Goal: Complete application form: Complete application form

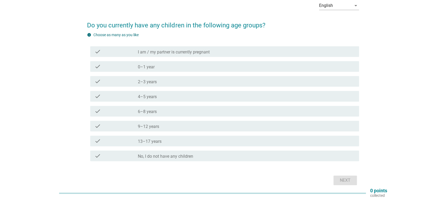
scroll to position [16, 0]
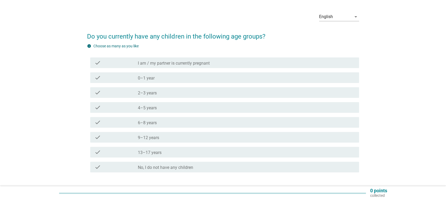
click at [187, 108] on div "check_box_outline_blank 4–5 years" at bounding box center [246, 107] width 217 height 6
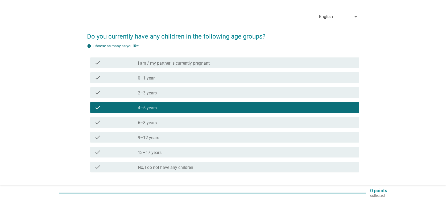
click at [200, 123] on div "check_box_outline_blank 6–8 years" at bounding box center [246, 122] width 217 height 6
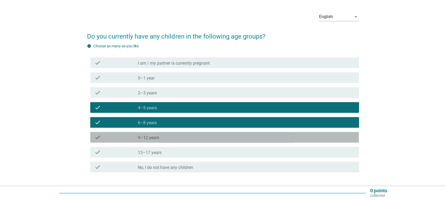
click at [197, 135] on div "check_box_outline_blank 9–12 years" at bounding box center [246, 137] width 217 height 6
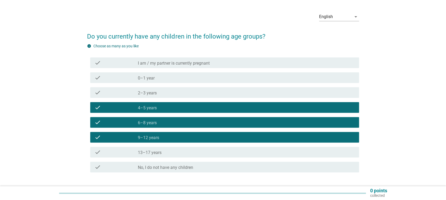
click at [197, 152] on div "check_box_outline_blank 13–17 years" at bounding box center [246, 152] width 217 height 6
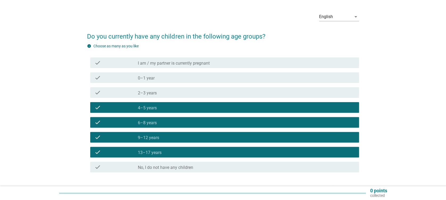
scroll to position [51, 0]
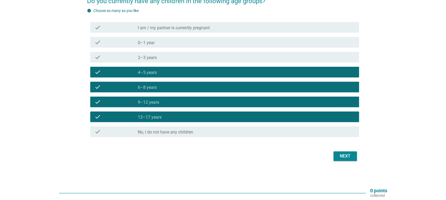
click at [341, 156] on div "Next" at bounding box center [345, 156] width 15 height 6
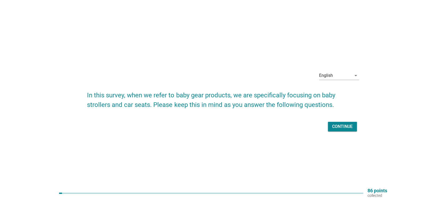
click at [341, 120] on div "Continue" at bounding box center [223, 126] width 272 height 13
click at [336, 128] on div "Continue" at bounding box center [342, 126] width 20 height 6
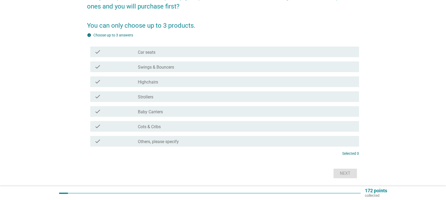
scroll to position [71, 0]
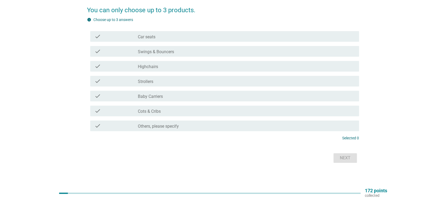
click at [185, 33] on div "check_box_outline_blank Car seats" at bounding box center [246, 36] width 217 height 6
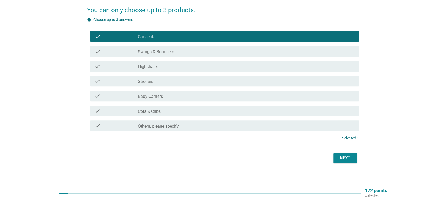
click at [186, 84] on div "check check_box_outline_blank Strollers" at bounding box center [224, 81] width 269 height 11
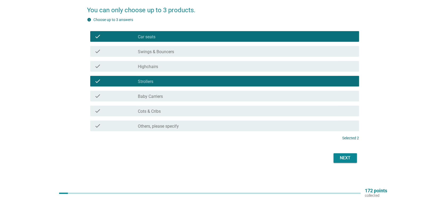
click at [186, 115] on div "check check_box_outline_blank Cots & Cribs" at bounding box center [224, 111] width 269 height 11
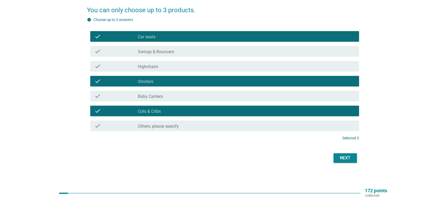
click at [338, 155] on div "Next" at bounding box center [345, 158] width 15 height 6
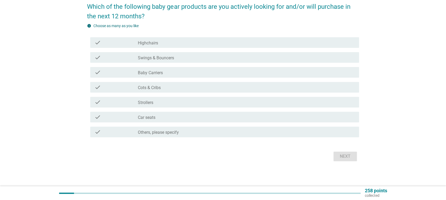
scroll to position [46, 0]
click at [164, 99] on div "check_box_outline_blank Strollers" at bounding box center [246, 101] width 217 height 6
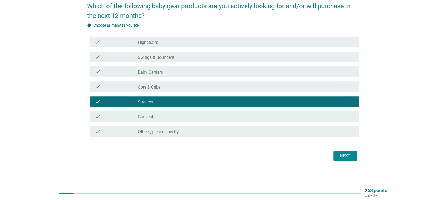
click at [343, 158] on div "Next" at bounding box center [345, 156] width 15 height 6
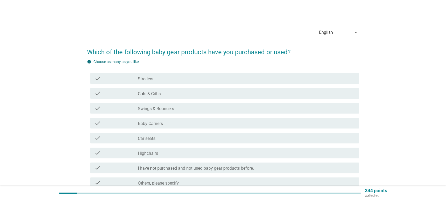
click at [177, 77] on div "check_box_outline_blank Strollers" at bounding box center [246, 78] width 217 height 6
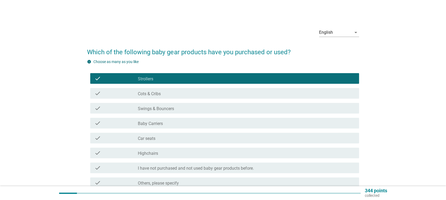
click at [181, 90] on div "check_box_outline_blank Cots & Cribs" at bounding box center [246, 93] width 217 height 6
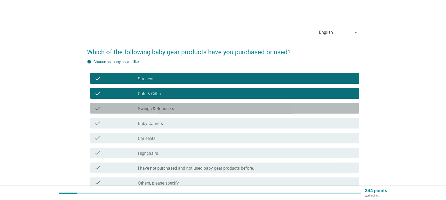
click at [190, 108] on div "check_box_outline_blank Swings & Bouncers" at bounding box center [246, 108] width 217 height 6
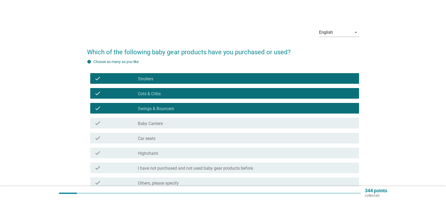
click at [188, 126] on div "check_box_outline_blank Baby Carriers" at bounding box center [246, 123] width 217 height 6
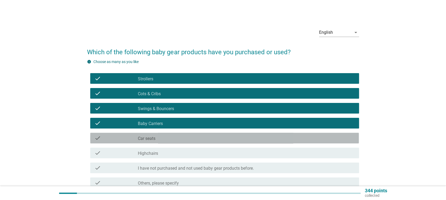
click at [183, 140] on div "check_box_outline_blank Car seats" at bounding box center [246, 138] width 217 height 6
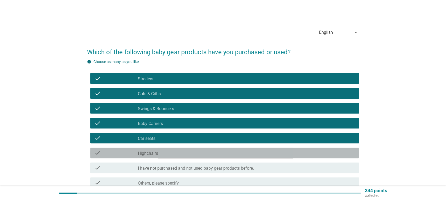
click at [183, 153] on div "check_box_outline_blank Highchairs" at bounding box center [246, 153] width 217 height 6
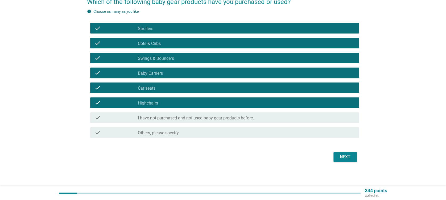
scroll to position [51, 0]
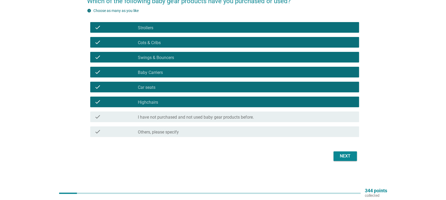
click at [344, 152] on button "Next" at bounding box center [344, 156] width 23 height 10
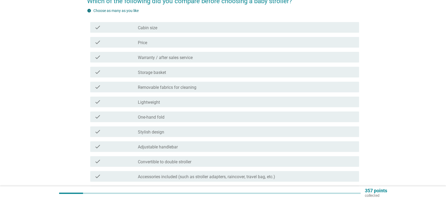
scroll to position [0, 0]
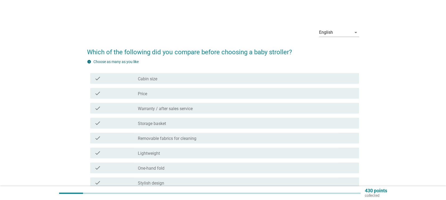
click at [164, 92] on div "check_box_outline_blank Price" at bounding box center [246, 93] width 217 height 6
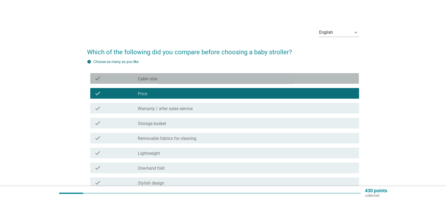
click at [175, 74] on div "check check_box_outline_blank Cabin size" at bounding box center [224, 78] width 269 height 11
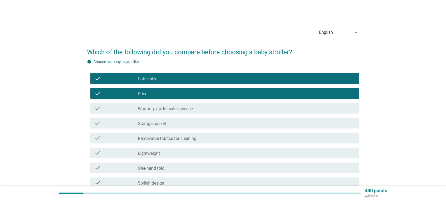
click at [186, 109] on label "Warranty / after sales service" at bounding box center [165, 108] width 55 height 5
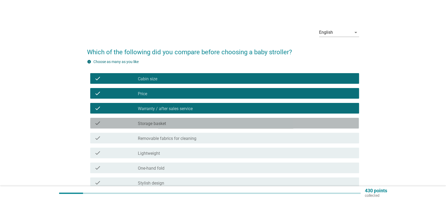
click at [182, 123] on div "check_box_outline_blank Storage basket" at bounding box center [246, 123] width 217 height 6
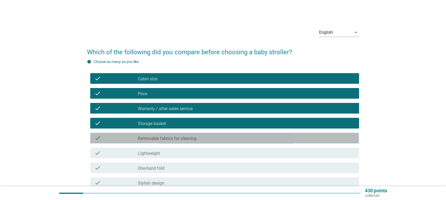
click at [181, 137] on label "Removable fabrics for cleaning" at bounding box center [167, 138] width 59 height 5
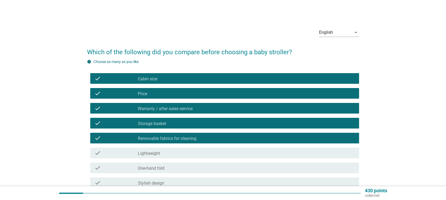
click at [183, 147] on div "check check_box_outline_blank Lightweight" at bounding box center [223, 153] width 272 height 15
click at [183, 154] on div "check_box_outline_blank Lightweight" at bounding box center [246, 153] width 217 height 6
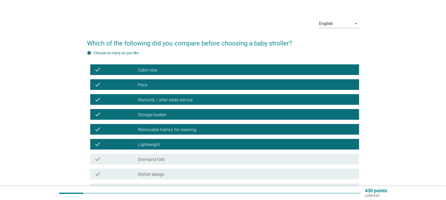
scroll to position [35, 0]
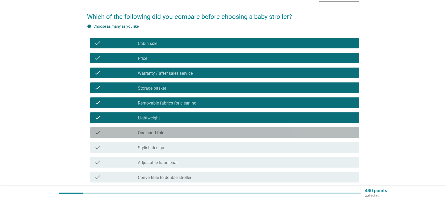
click at [195, 136] on div "check check_box_outline_blank One-hand fold" at bounding box center [224, 132] width 269 height 11
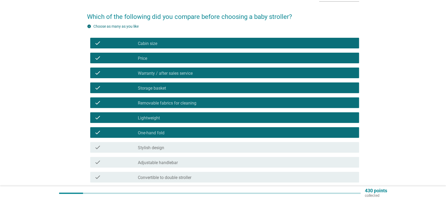
click at [194, 147] on div "check_box_outline_blank Stylish design" at bounding box center [246, 147] width 217 height 6
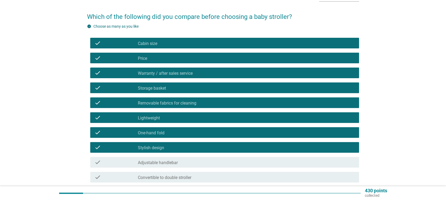
click at [198, 166] on div "check check_box_outline_blank Adjustable handlebar" at bounding box center [224, 162] width 269 height 11
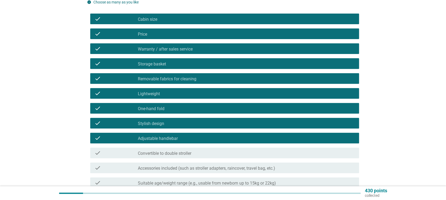
scroll to position [71, 0]
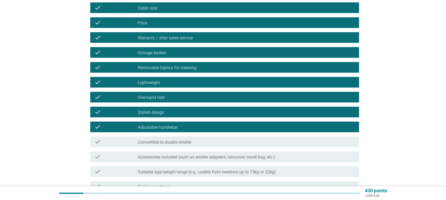
click at [206, 144] on div "check_box_outline_blank Convertible to double stroller" at bounding box center [246, 142] width 217 height 6
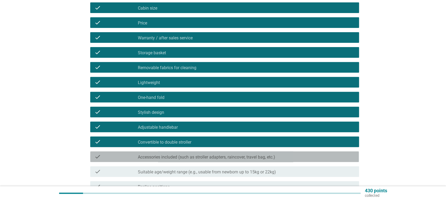
click at [207, 158] on label "Accessories included (such as stroller adapters, raincover, travel bag, etc.)" at bounding box center [206, 157] width 137 height 5
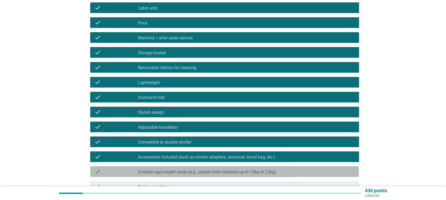
click at [205, 167] on div "check check_box_outline_blank Suitable age/weight range (e.g., usable from newb…" at bounding box center [224, 171] width 269 height 11
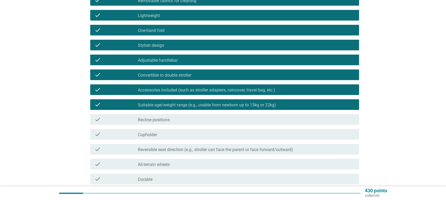
scroll to position [177, 0]
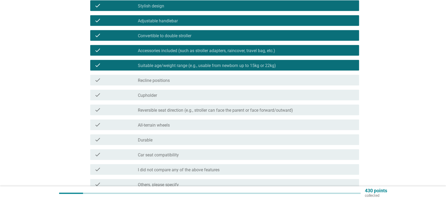
click at [187, 86] on div "check check_box_outline_blank Recline positions" at bounding box center [223, 80] width 272 height 15
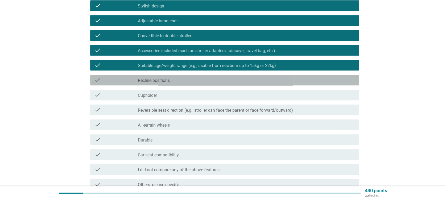
click at [189, 80] on div "check_box_outline_blank Recline positions" at bounding box center [246, 80] width 217 height 6
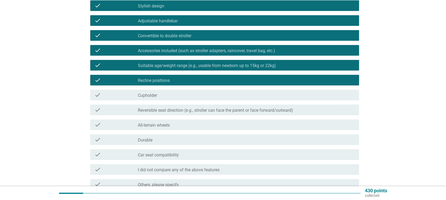
click at [191, 99] on div "check check_box_outline_blank Cupholder" at bounding box center [224, 95] width 269 height 11
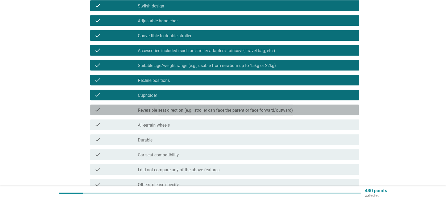
click at [192, 113] on div "check check_box_outline_blank Reversible seat direction (e.g., stroller can fac…" at bounding box center [224, 110] width 269 height 11
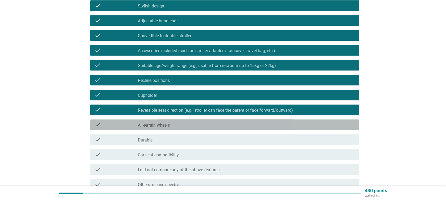
click at [184, 130] on div "check check_box_outline_blank All-terrain wheels" at bounding box center [224, 124] width 269 height 11
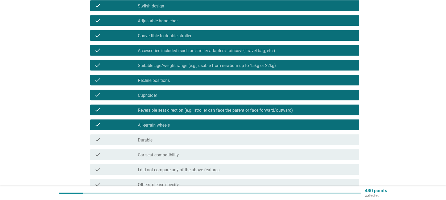
click at [183, 147] on div "check check_box_outline_blank Durable" at bounding box center [223, 139] width 272 height 15
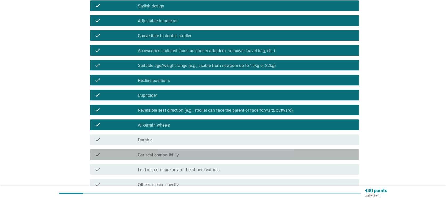
click at [179, 156] on div "check_box_outline_blank Car seat compatibility" at bounding box center [246, 154] width 217 height 6
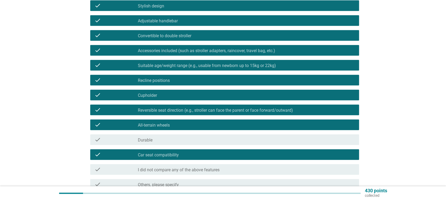
click at [185, 143] on div "check_box_outline_blank Durable" at bounding box center [246, 140] width 217 height 6
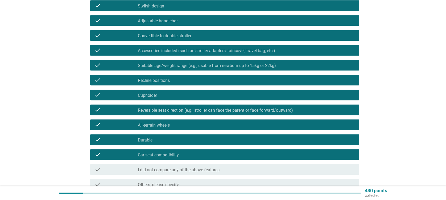
click at [196, 172] on label "I did not compare any of the above features" at bounding box center [179, 169] width 82 height 5
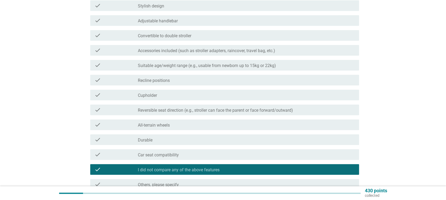
click at [202, 159] on div "check check_box_outline_blank Car seat compatibility" at bounding box center [224, 154] width 269 height 11
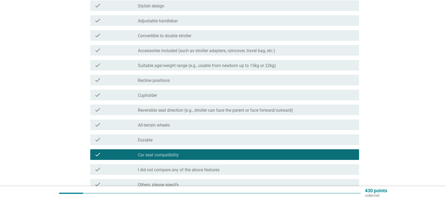
click at [199, 148] on div "check check_box_outline_blank Car seat compatibility" at bounding box center [223, 154] width 272 height 15
click at [191, 139] on div "check_box_outline_blank Durable" at bounding box center [246, 140] width 217 height 6
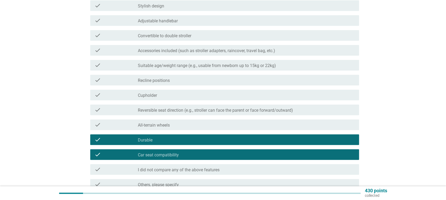
click at [198, 125] on div "check_box_outline_blank All-terrain wheels" at bounding box center [246, 125] width 217 height 6
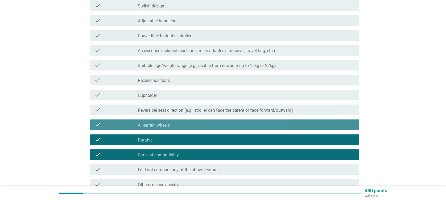
click at [201, 109] on label "Reversible seat direction (e.g., stroller can face the parent or face forward/o…" at bounding box center [215, 110] width 155 height 5
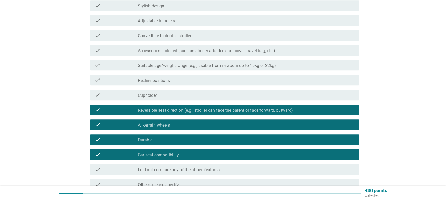
click at [197, 94] on div "check_box_outline_blank Cupholder" at bounding box center [246, 95] width 217 height 6
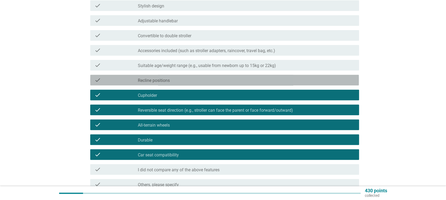
click at [193, 78] on div "check_box_outline_blank Recline positions" at bounding box center [246, 80] width 217 height 6
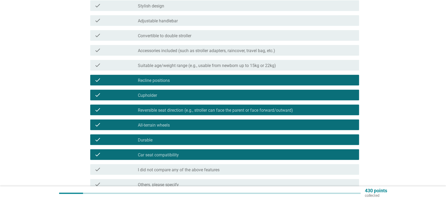
click at [198, 64] on label "Suitable age/weight range (e.g., usable from newborn up to 15kg or 22kg)" at bounding box center [207, 65] width 138 height 5
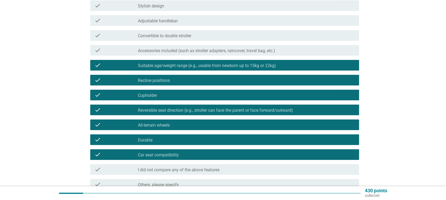
click at [201, 53] on label "Accessories included (such as stroller adapters, raincover, travel bag, etc.)" at bounding box center [206, 50] width 137 height 5
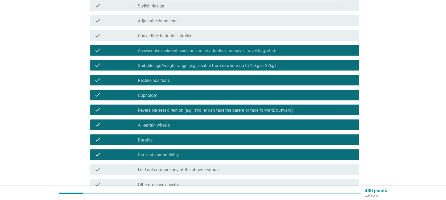
click at [183, 38] on label "Convertible to double stroller" at bounding box center [164, 35] width 53 height 5
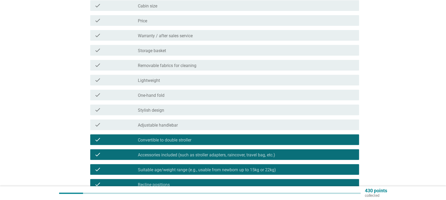
scroll to position [71, 0]
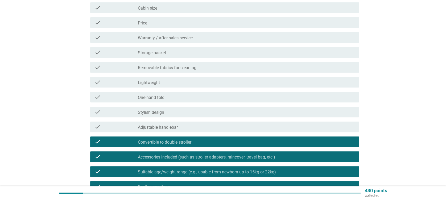
click at [168, 126] on label "Adjustable handlebar" at bounding box center [158, 127] width 40 height 5
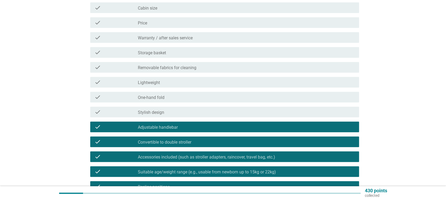
click at [169, 114] on div "check_box_outline_blank Stylish design" at bounding box center [246, 112] width 217 height 6
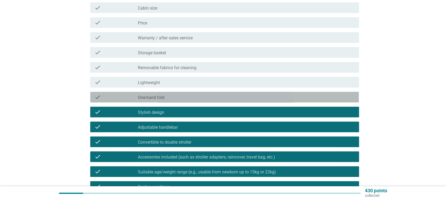
click at [170, 100] on div "check_box_outline_blank One-hand fold" at bounding box center [246, 97] width 217 height 6
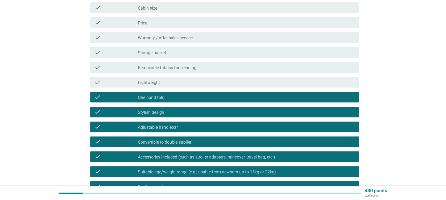
click at [171, 84] on div "check_box_outline_blank Lightweight" at bounding box center [246, 82] width 217 height 6
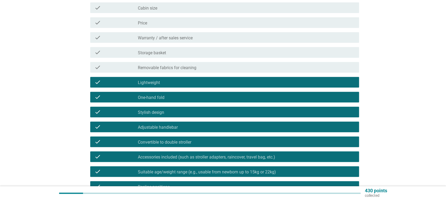
click at [176, 68] on label "Removable fabrics for cleaning" at bounding box center [167, 67] width 59 height 5
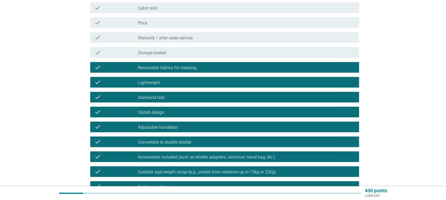
click at [173, 53] on div "check_box_outline_blank Storage basket" at bounding box center [246, 52] width 217 height 6
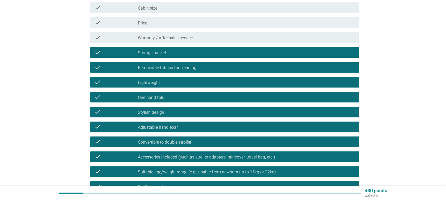
click at [173, 38] on label "Warranty / after sales service" at bounding box center [165, 37] width 55 height 5
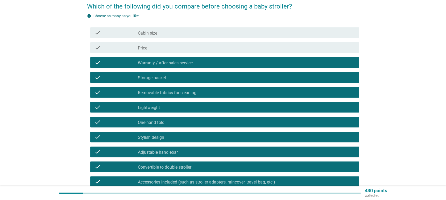
scroll to position [35, 0]
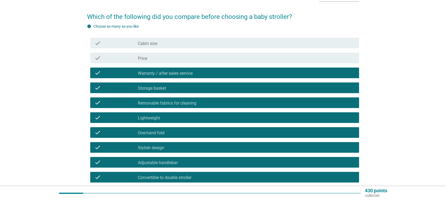
click at [175, 59] on div "check_box_outline_blank Price" at bounding box center [246, 58] width 217 height 6
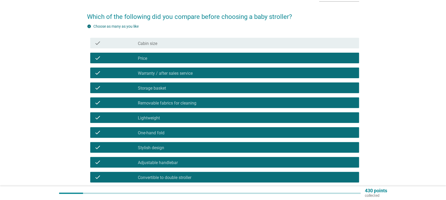
click at [176, 39] on div "check check_box_outline_blank Cabin size" at bounding box center [224, 43] width 269 height 11
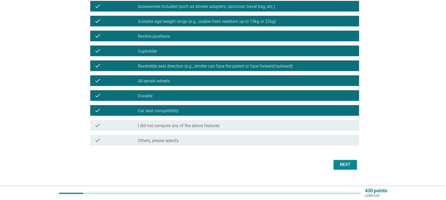
scroll to position [230, 0]
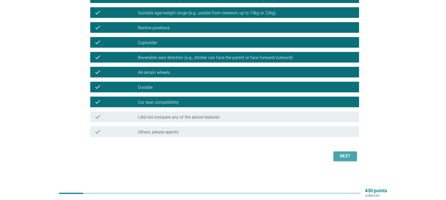
click at [348, 156] on div "Next" at bounding box center [345, 156] width 15 height 6
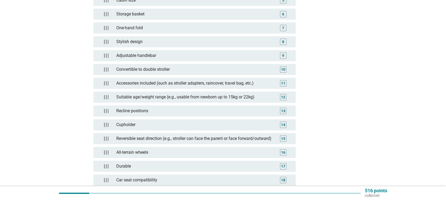
scroll to position [208, 0]
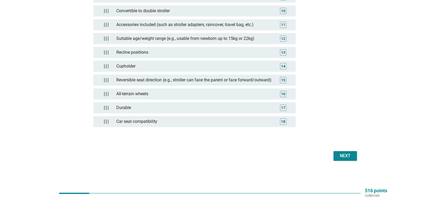
click at [339, 154] on div "Next" at bounding box center [345, 156] width 15 height 6
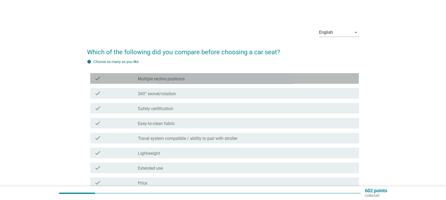
click at [181, 78] on label "Multiple recline positions" at bounding box center [161, 78] width 47 height 5
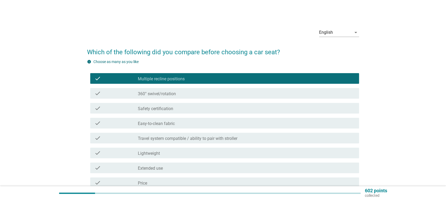
click at [179, 91] on div "check_box_outline_blank 360° swivel/rotation" at bounding box center [246, 93] width 217 height 6
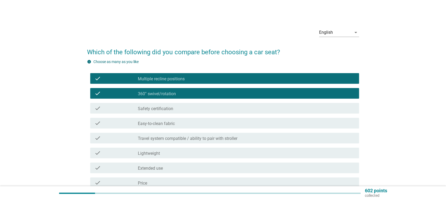
click at [179, 107] on div "check_box_outline_blank Safety certification" at bounding box center [246, 108] width 217 height 6
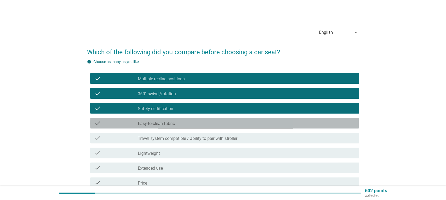
click at [179, 119] on div "check check_box_outline_blank Easy-to-clean fabric" at bounding box center [224, 123] width 269 height 11
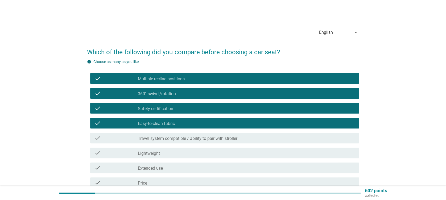
click at [176, 136] on label "Travel system compatible / ability to pair with stroller" at bounding box center [188, 138] width 100 height 5
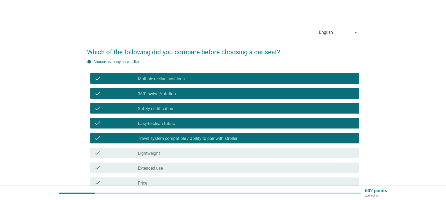
click at [172, 151] on div "check_box_outline_blank Lightweight" at bounding box center [246, 153] width 217 height 6
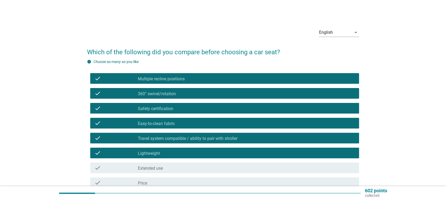
click at [174, 168] on div "check_box_outline_blank Extended use" at bounding box center [246, 168] width 217 height 6
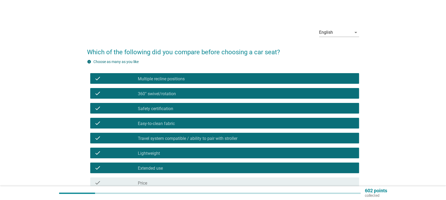
scroll to position [35, 0]
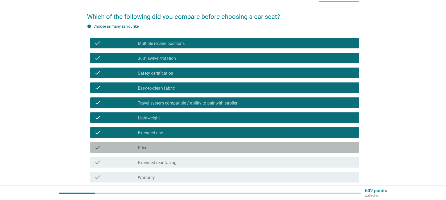
click at [177, 148] on div "check_box_outline_blank Price" at bounding box center [246, 147] width 217 height 6
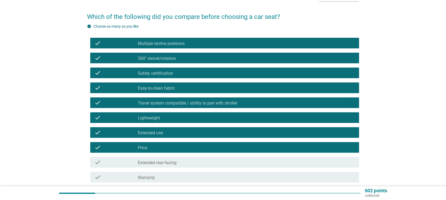
click at [176, 162] on label "Extended rear-facing" at bounding box center [157, 162] width 39 height 5
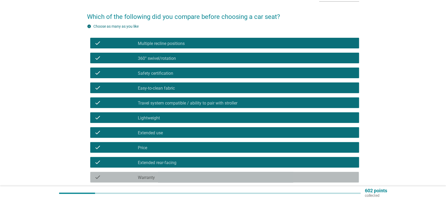
click at [175, 177] on div "check_box_outline_blank Warranty" at bounding box center [246, 177] width 217 height 6
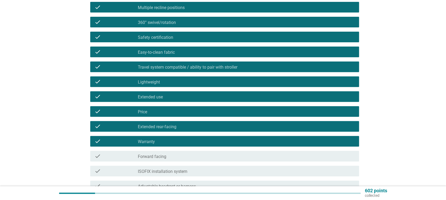
scroll to position [106, 0]
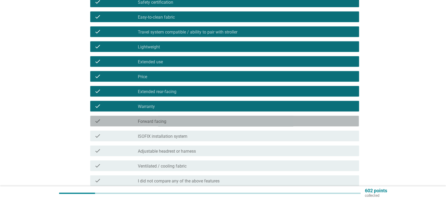
click at [180, 122] on div "check_box_outline_blank Forward facing" at bounding box center [246, 121] width 217 height 6
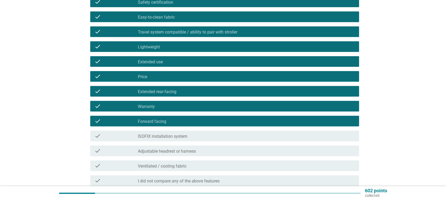
click at [181, 139] on label "ISOFIX installation system" at bounding box center [162, 136] width 49 height 5
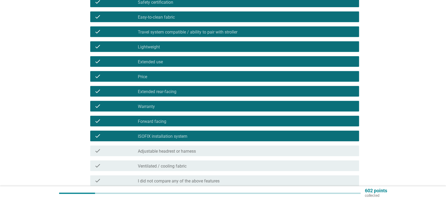
click at [185, 155] on div "check check_box_outline_blank Adjustable headrest or harness" at bounding box center [224, 151] width 269 height 11
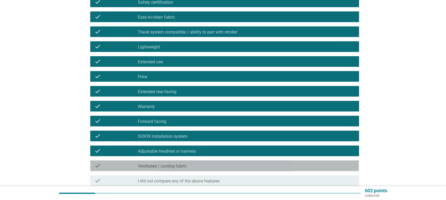
click at [188, 165] on div "check_box_outline_blank Ventilated / cooling fabric" at bounding box center [246, 166] width 217 height 6
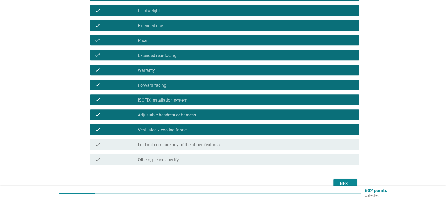
scroll to position [170, 0]
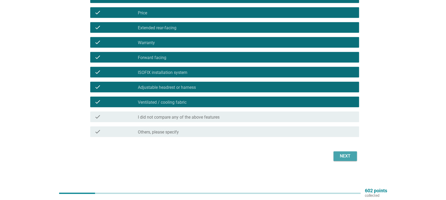
click at [340, 154] on div "Next" at bounding box center [345, 156] width 15 height 6
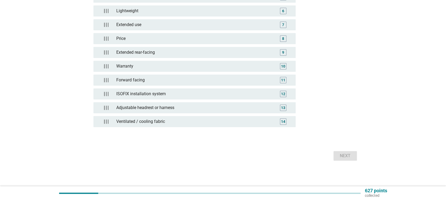
scroll to position [0, 0]
